Goal: Transaction & Acquisition: Purchase product/service

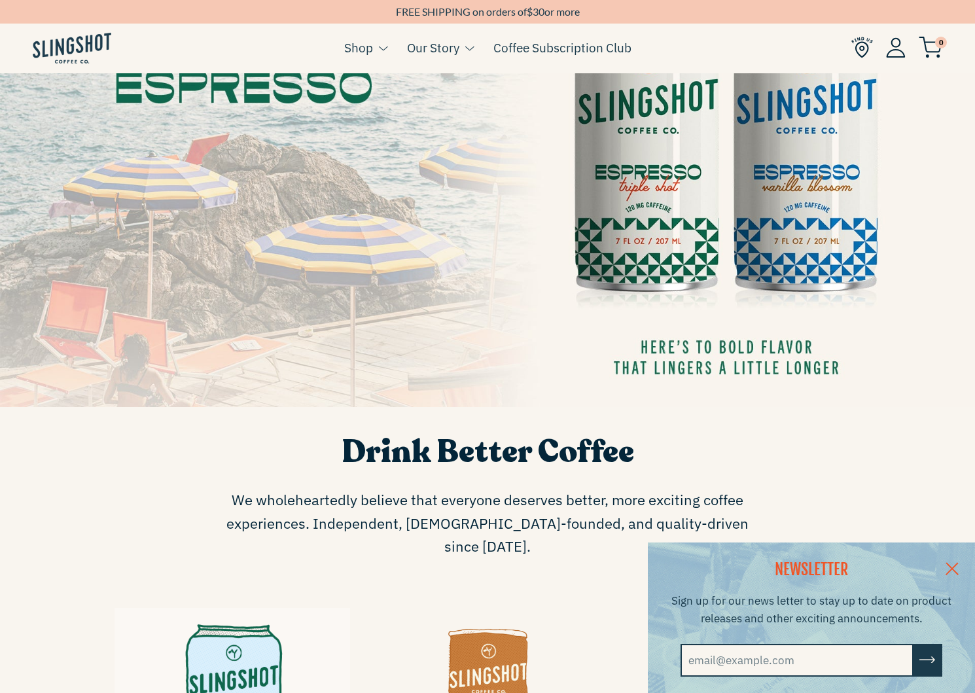
scroll to position [216, 0]
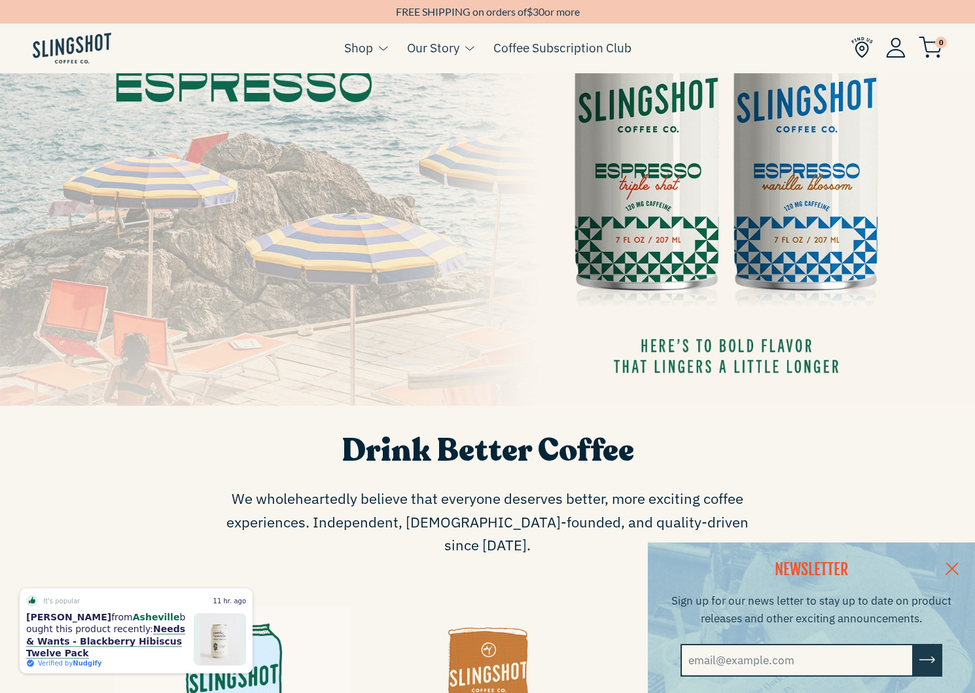
click at [947, 565] on link at bounding box center [952, 568] width 46 height 50
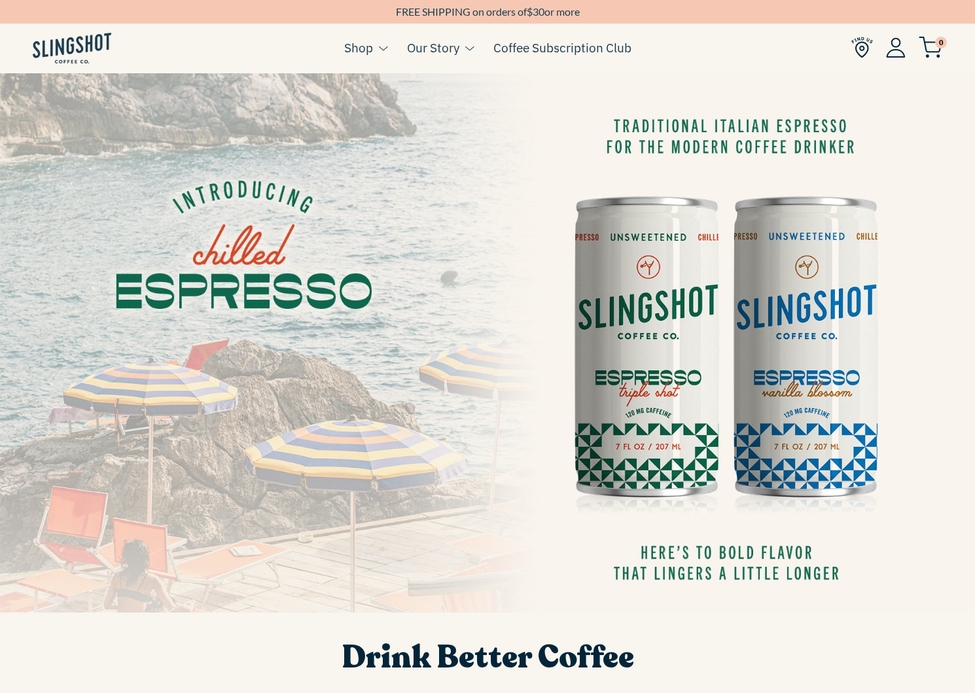
scroll to position [4, 0]
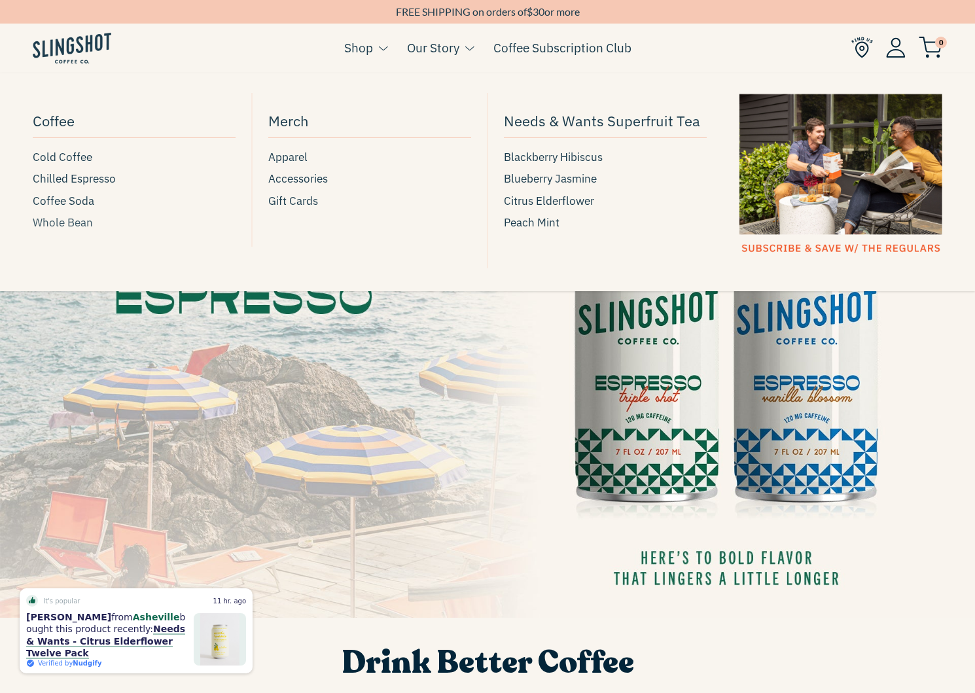
click at [69, 221] on span "Whole Bean" at bounding box center [63, 223] width 60 height 18
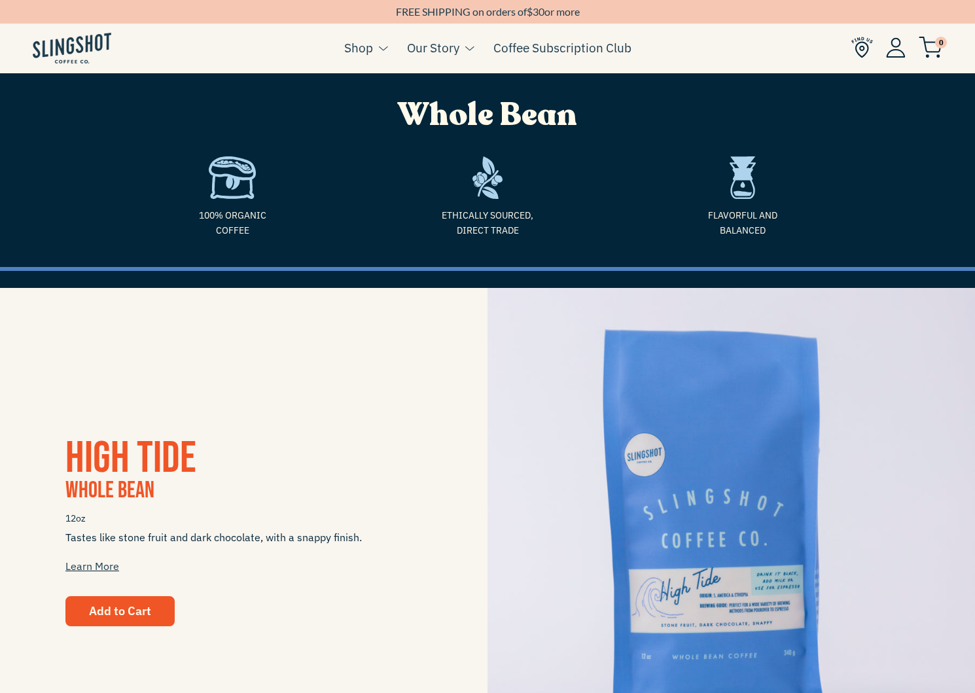
click at [130, 607] on span "Add to Cart" at bounding box center [120, 610] width 62 height 15
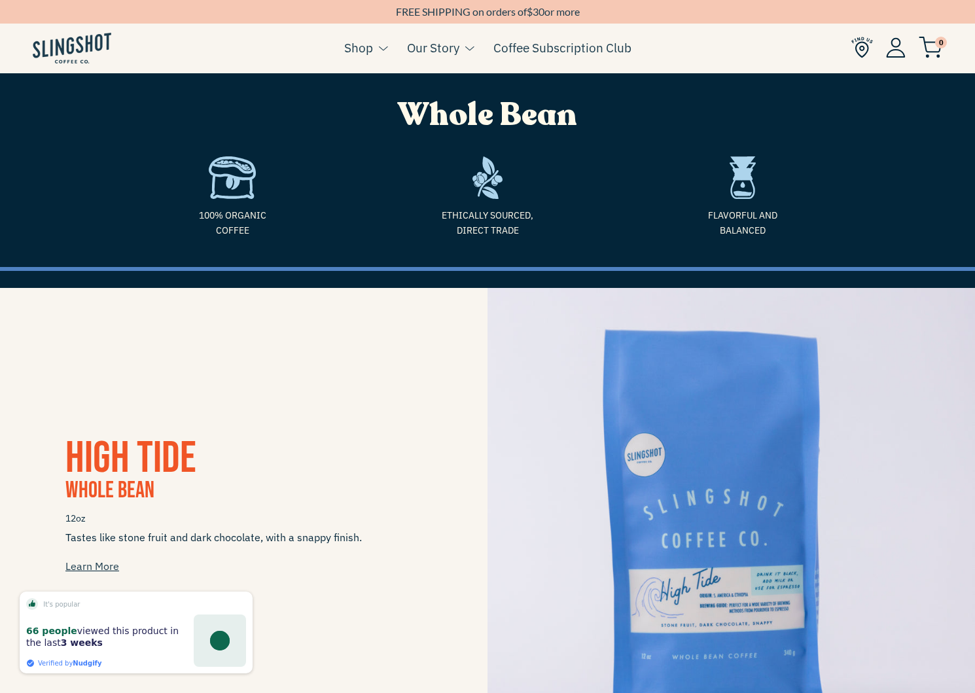
click at [130, 607] on div "It's popular" at bounding box center [136, 606] width 220 height 16
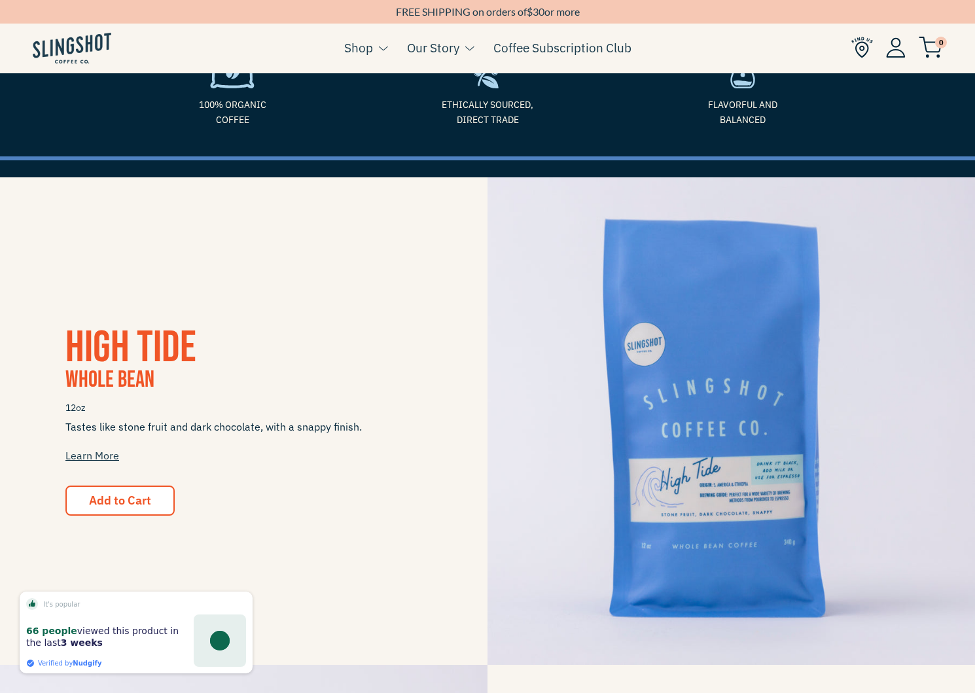
scroll to position [152, 0]
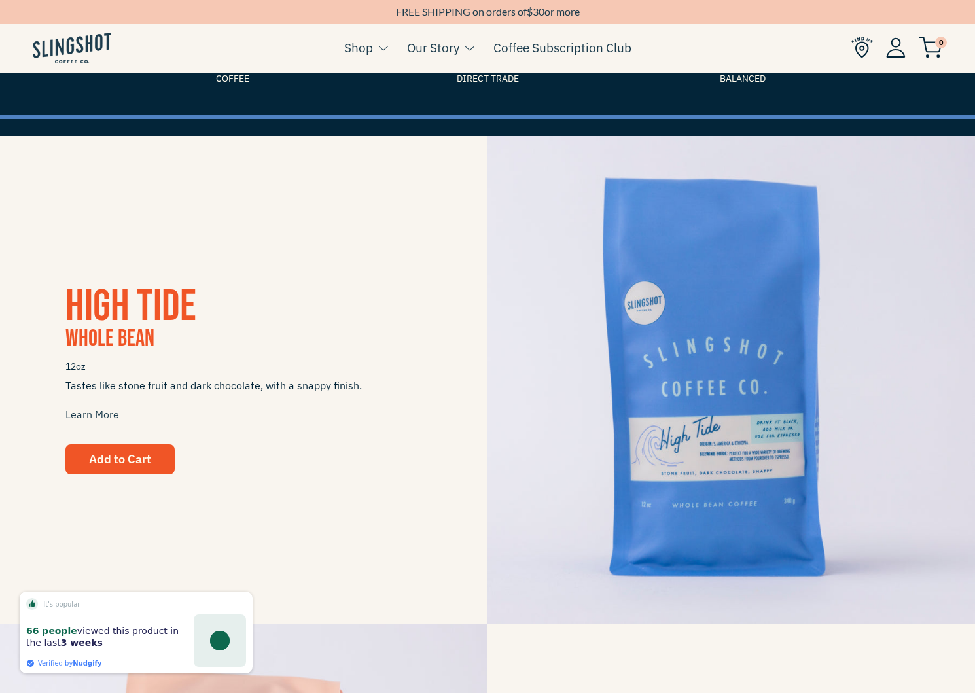
click at [132, 457] on span "Add to Cart" at bounding box center [120, 459] width 62 height 15
click at [160, 327] on span "High Tide" at bounding box center [130, 306] width 131 height 53
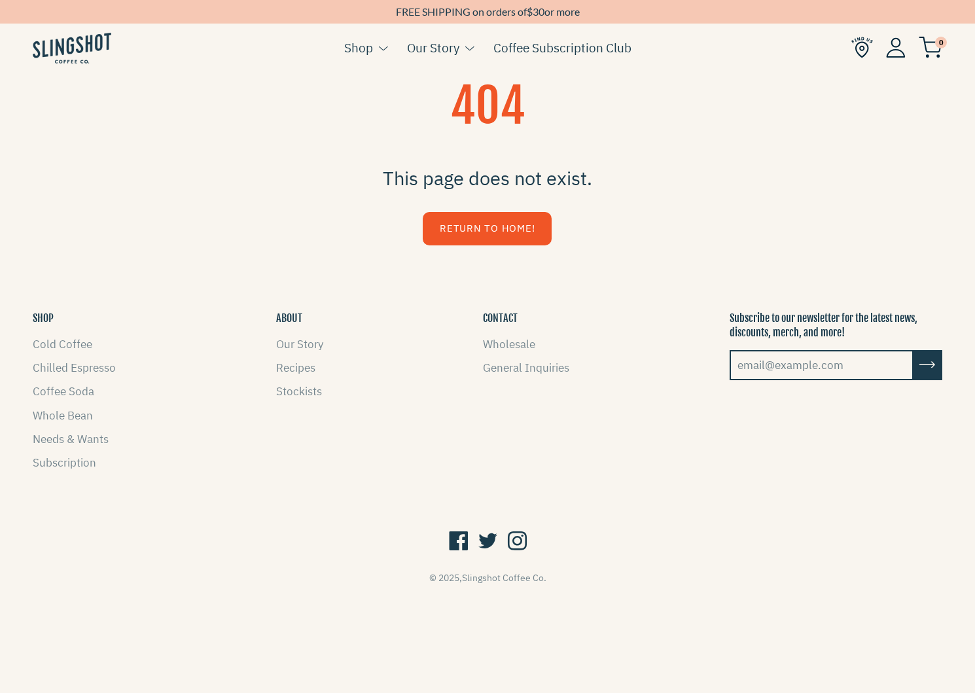
click at [70, 53] on img at bounding box center [72, 48] width 79 height 31
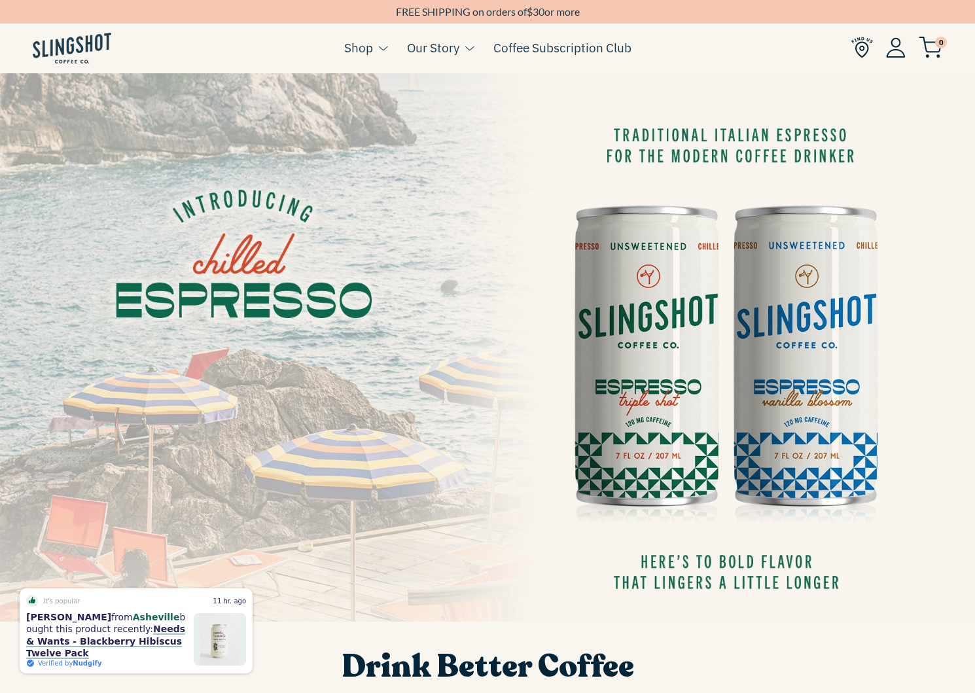
click at [74, 49] on img at bounding box center [72, 48] width 79 height 31
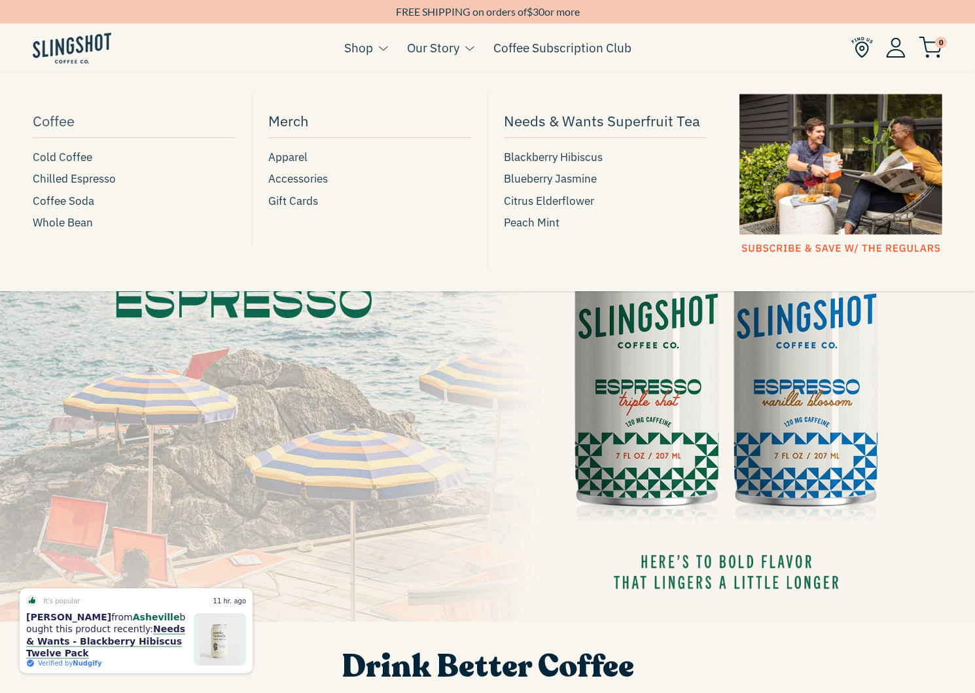
click at [48, 126] on span "Coffee" at bounding box center [54, 120] width 42 height 23
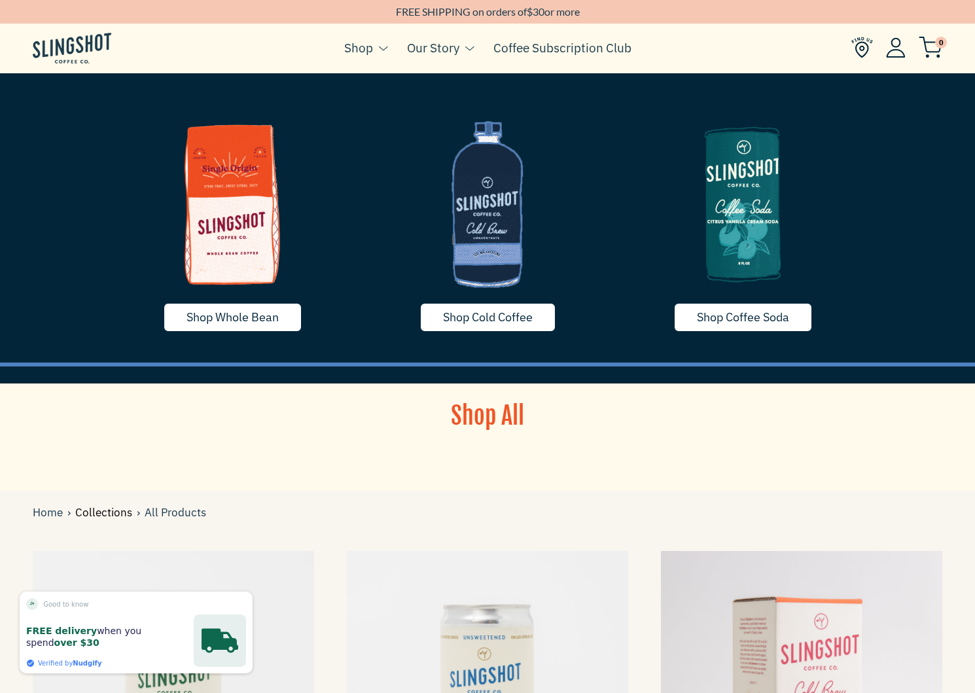
click at [111, 516] on link "Collections" at bounding box center [106, 513] width 62 height 18
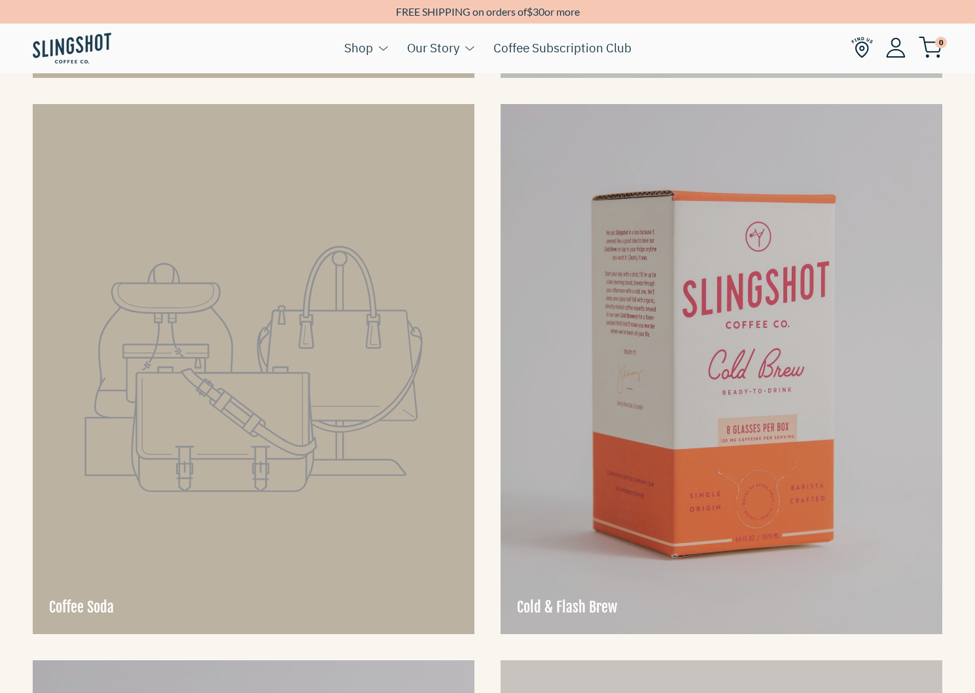
scroll to position [699, 0]
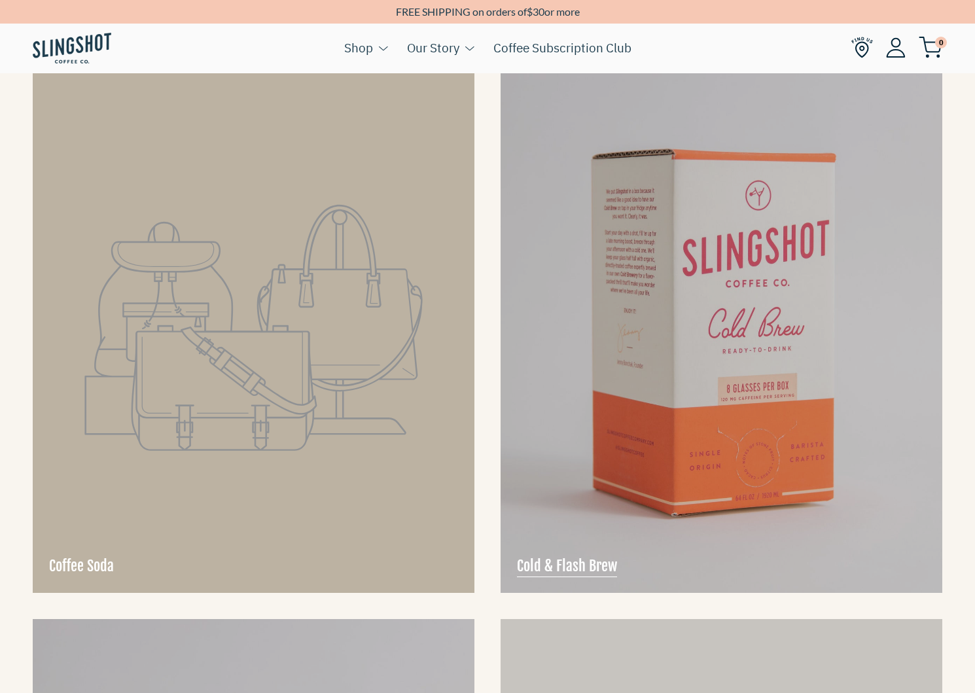
click at [622, 294] on div at bounding box center [722, 328] width 442 height 530
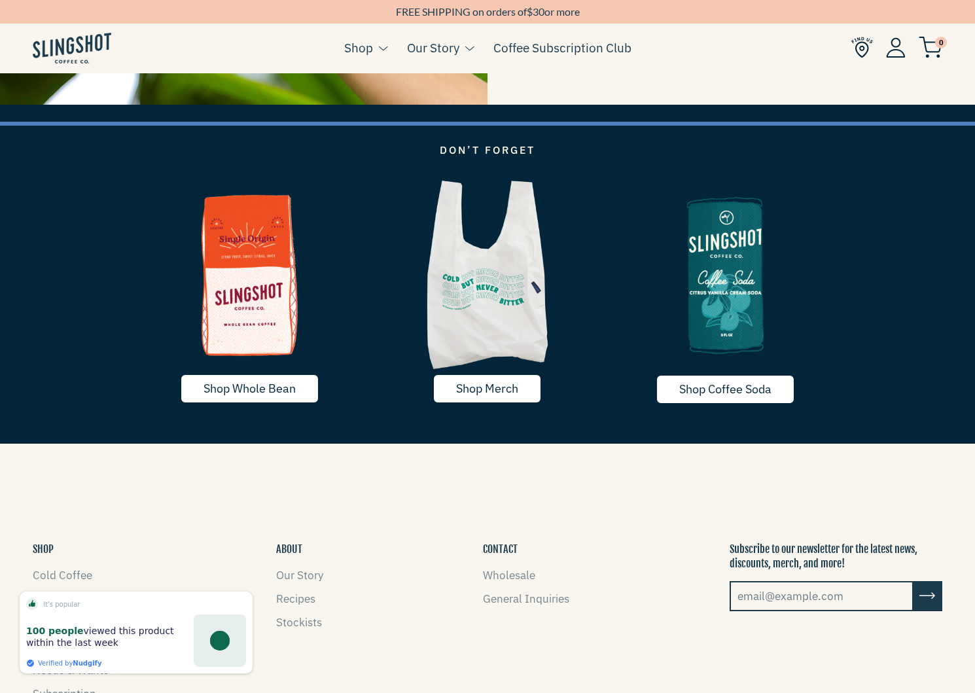
scroll to position [2148, 0]
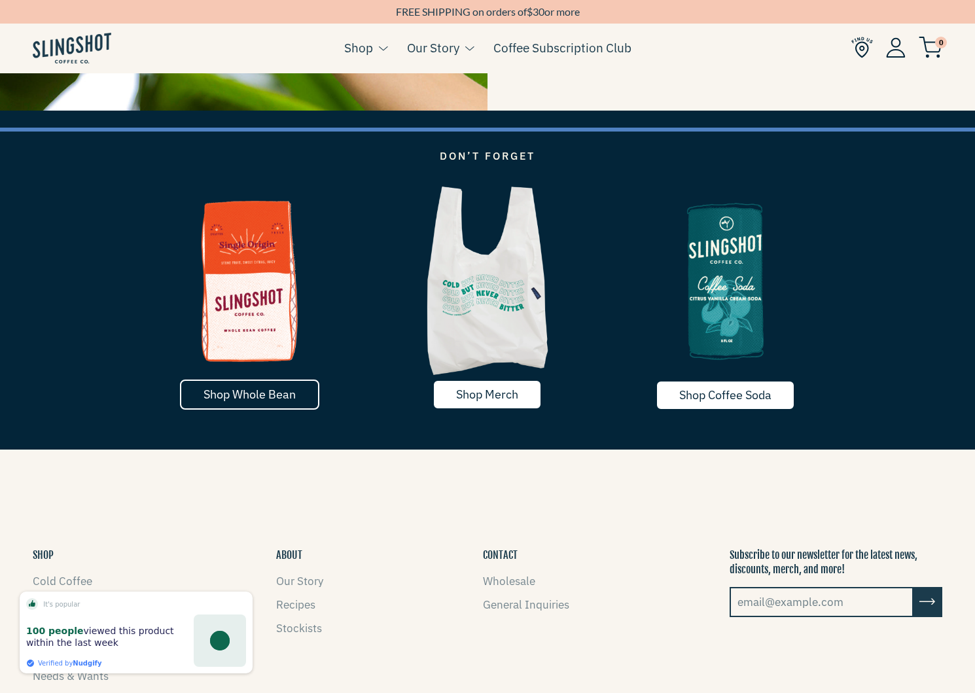
click at [243, 389] on span "Shop Whole Bean" at bounding box center [250, 394] width 92 height 15
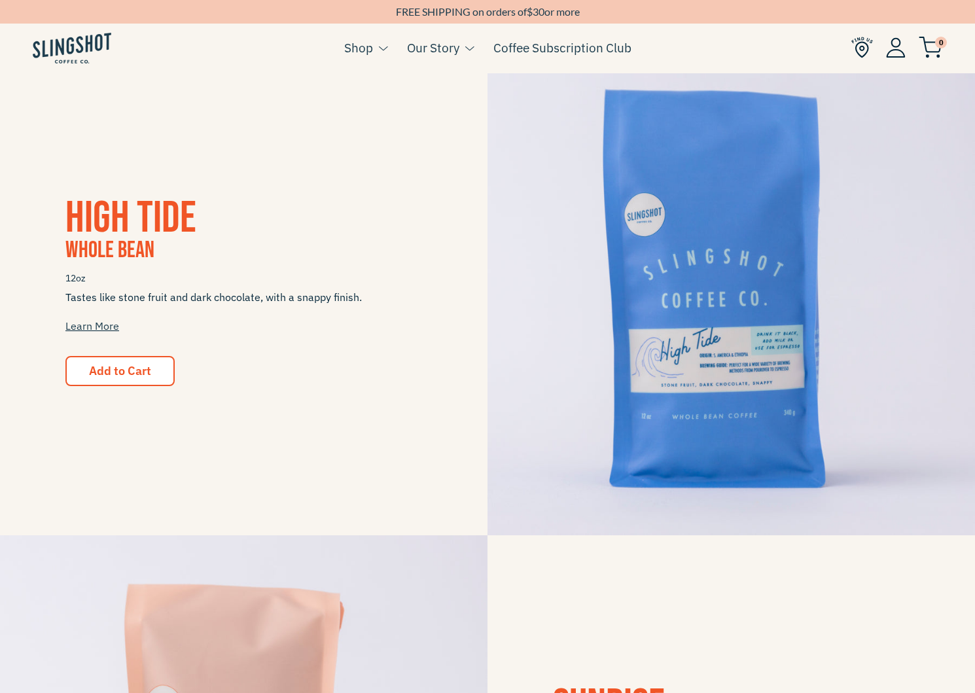
scroll to position [243, 0]
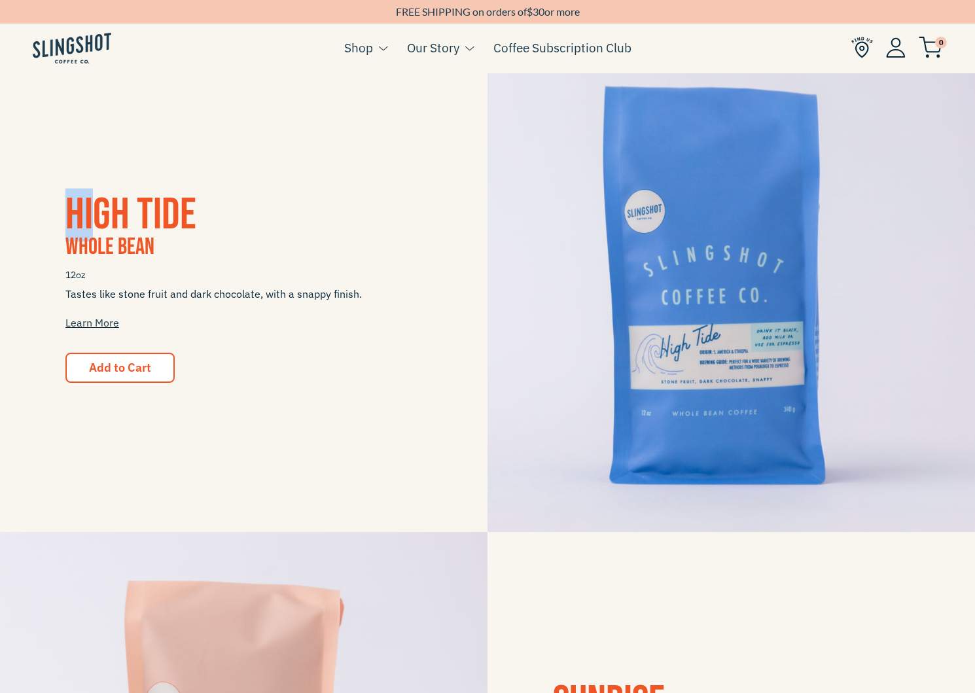
drag, startPoint x: 48, startPoint y: 206, endPoint x: 92, endPoint y: 228, distance: 49.2
click at [92, 228] on div "High Tide Whole Bean 12oz Tastes like stone fruit and dark chocolate, with a sn…" at bounding box center [244, 288] width 488 height 190
click at [275, 328] on span "Tastes like stone fruit and dark chocolate, with a snappy finish. Learn More" at bounding box center [243, 308] width 357 height 43
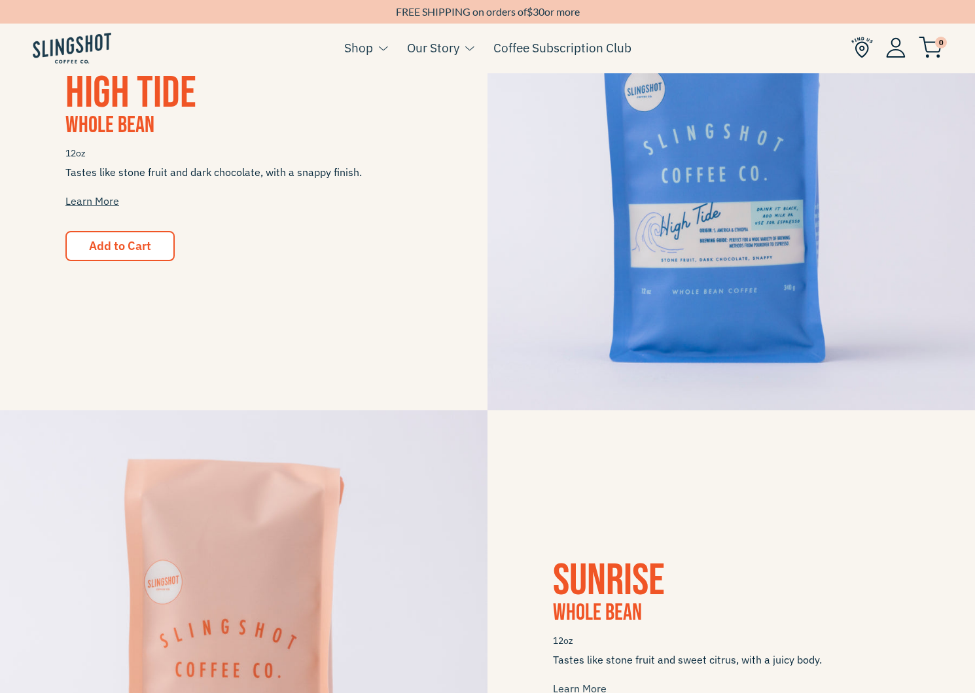
scroll to position [683, 0]
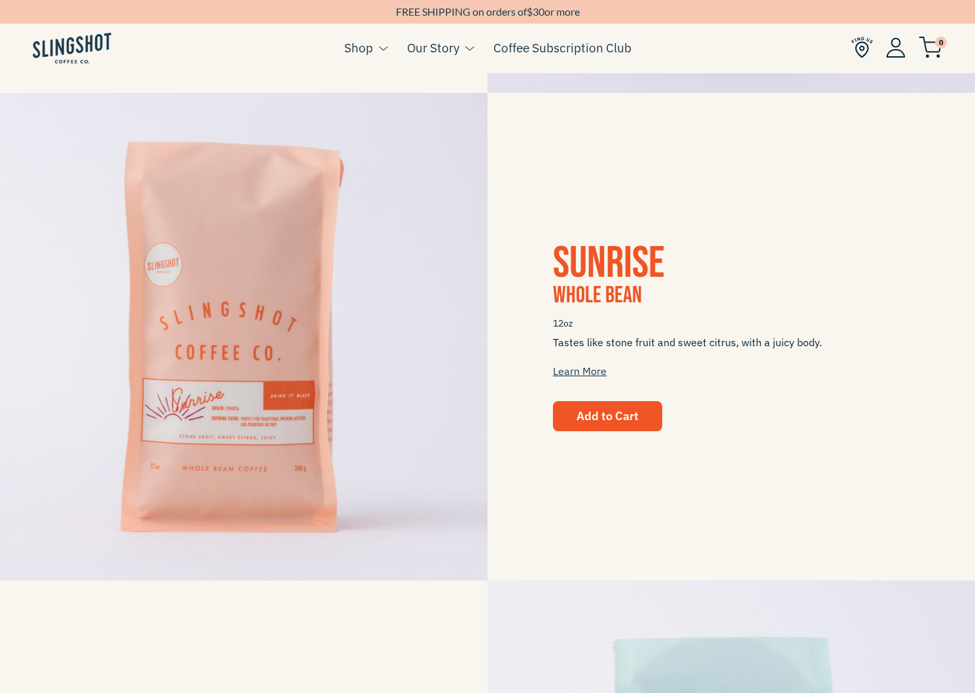
click at [613, 414] on span "Add to Cart" at bounding box center [608, 415] width 62 height 15
click at [598, 377] on link "Learn More" at bounding box center [580, 371] width 54 height 13
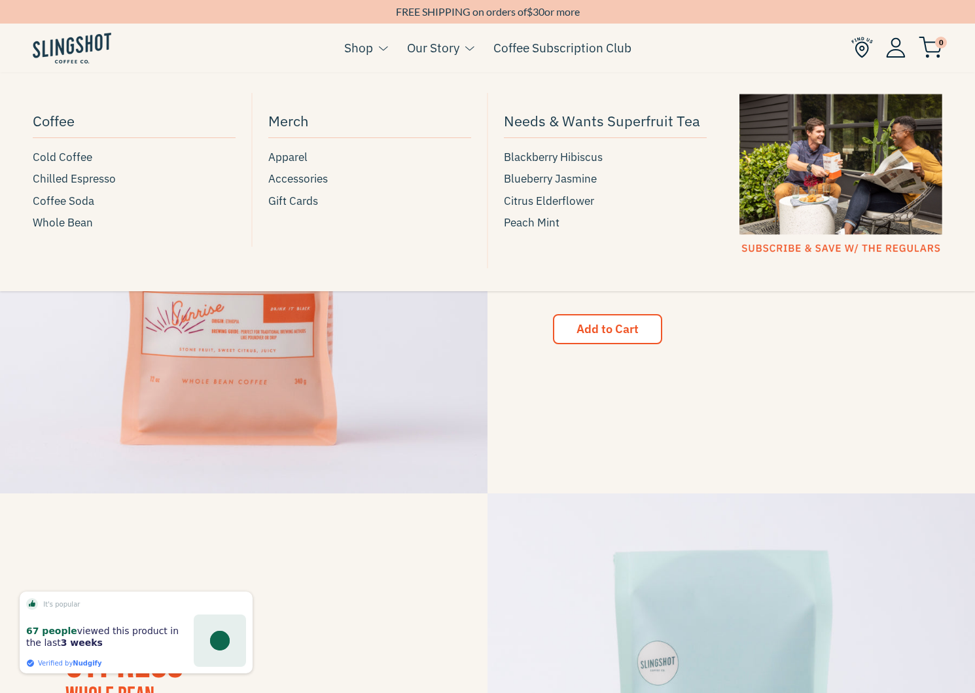
scroll to position [836, 0]
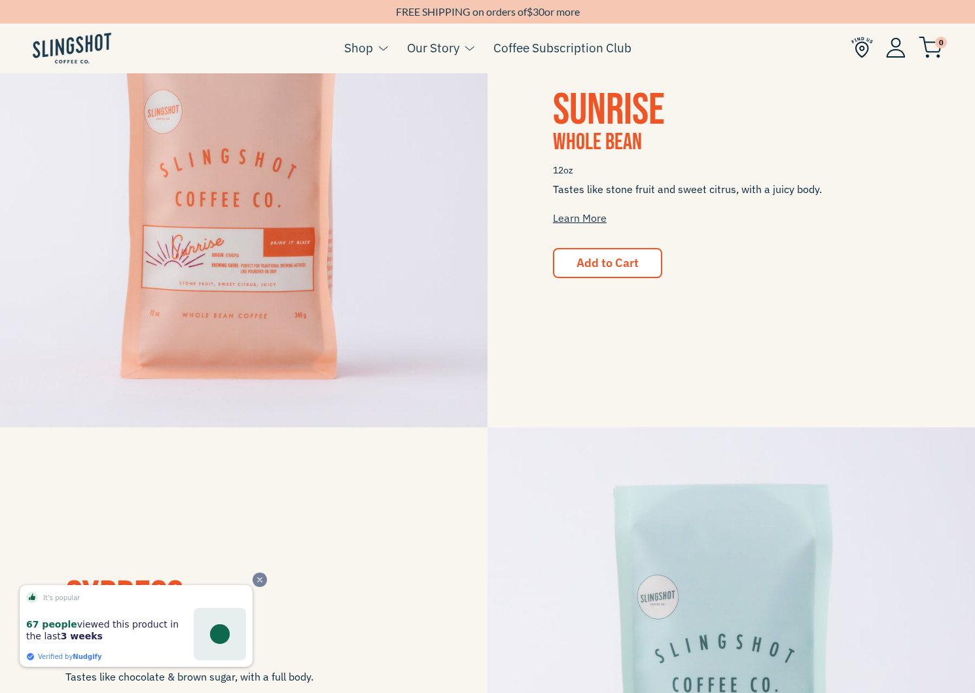
click at [255, 577] on span "Close" at bounding box center [260, 580] width 14 height 14
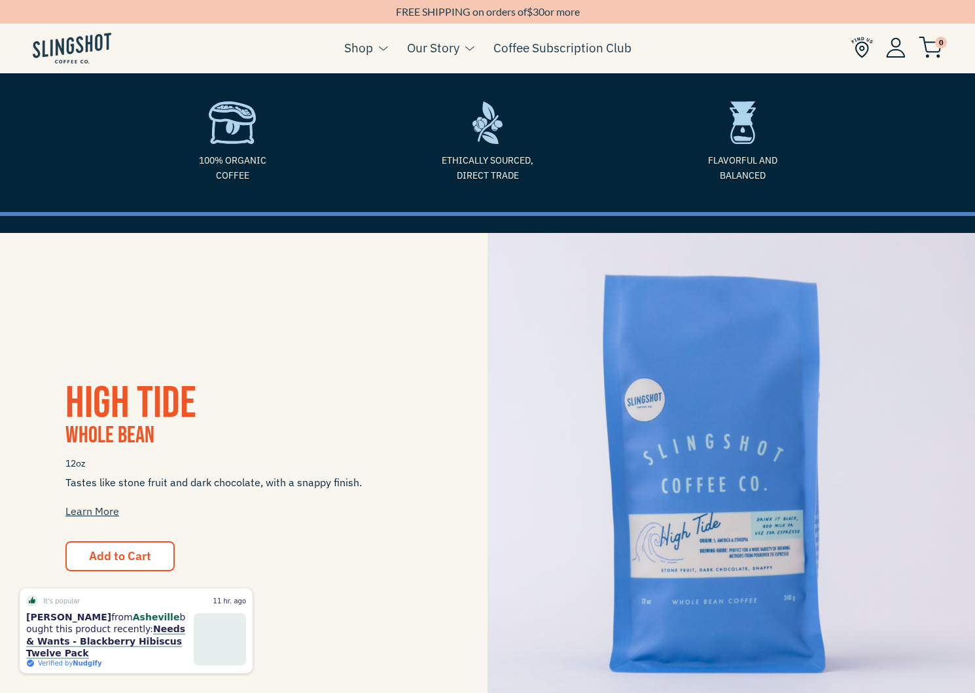
scroll to position [0, 0]
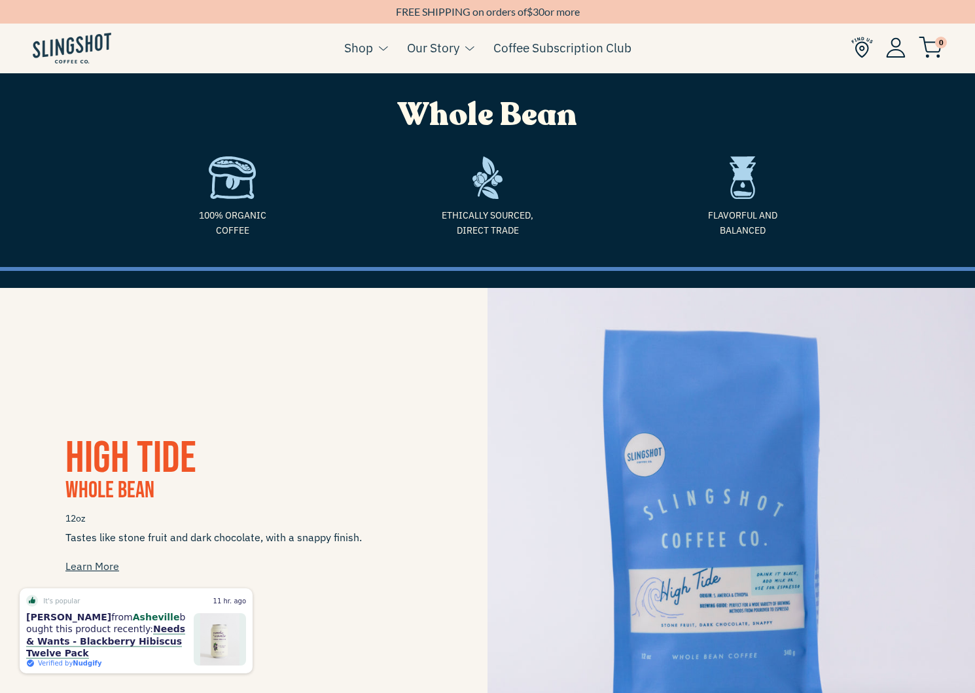
click at [54, 50] on img at bounding box center [72, 48] width 79 height 31
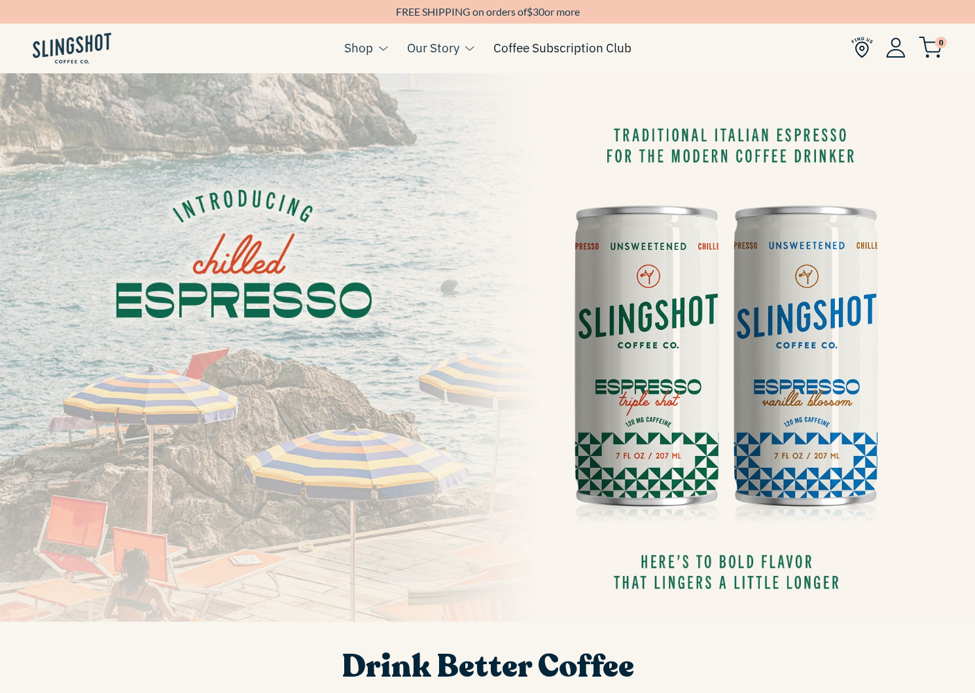
click at [623, 45] on link "Coffee Subscription Club" at bounding box center [562, 48] width 138 height 20
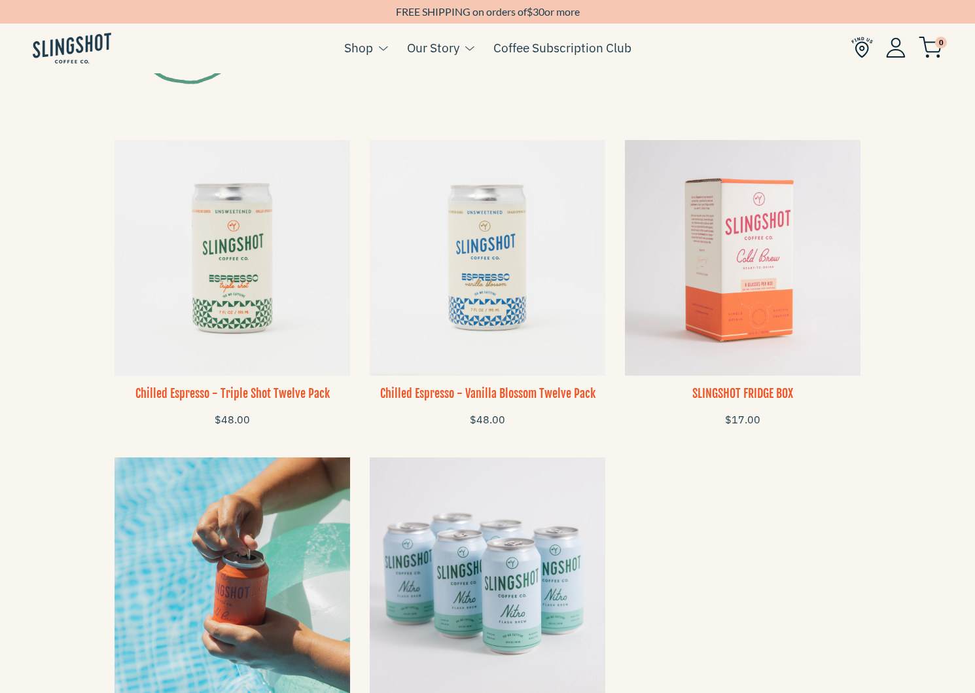
scroll to position [844, 0]
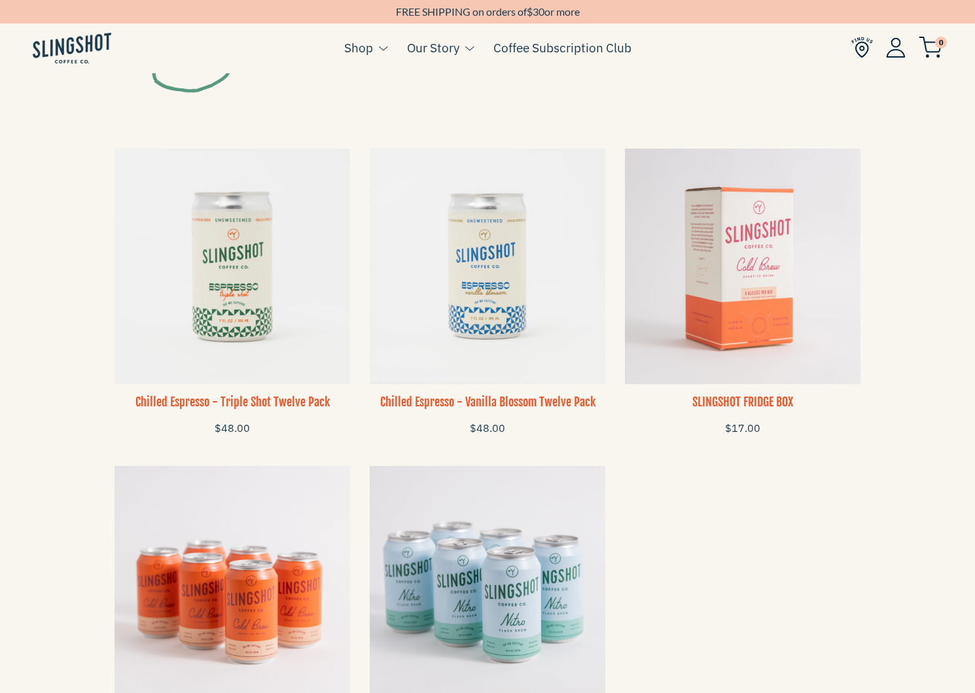
click at [743, 291] on img at bounding box center [743, 267] width 236 height 236
